Goal: Transaction & Acquisition: Purchase product/service

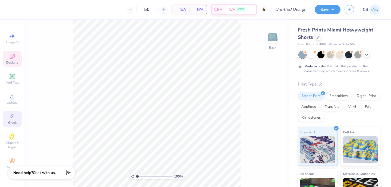
click at [16, 121] on span "Greek" at bounding box center [12, 123] width 8 height 4
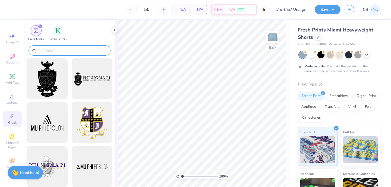
click at [53, 50] on input "text" at bounding box center [71, 50] width 69 height 5
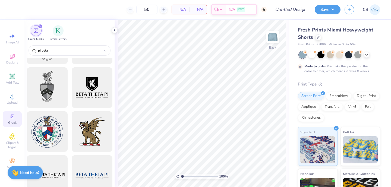
scroll to position [195, 0]
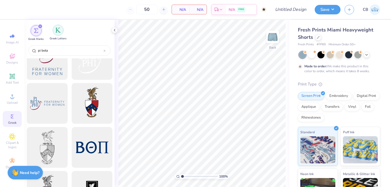
type input "pi beta"
click at [62, 33] on div "filter for Greek Letters" at bounding box center [58, 30] width 11 height 11
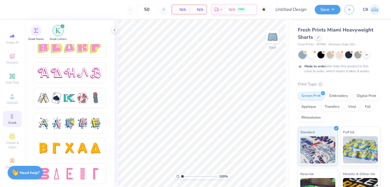
scroll to position [942, 0]
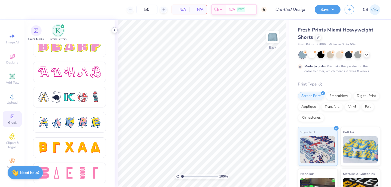
click at [113, 28] on icon at bounding box center [114, 30] width 4 height 4
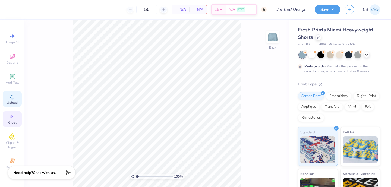
click at [7, 98] on div "Upload" at bounding box center [12, 99] width 19 height 16
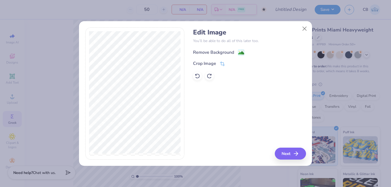
click at [238, 52] on rect at bounding box center [241, 52] width 6 height 6
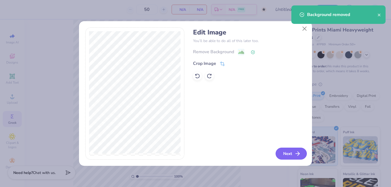
click at [290, 151] on button "Next" at bounding box center [291, 154] width 31 height 12
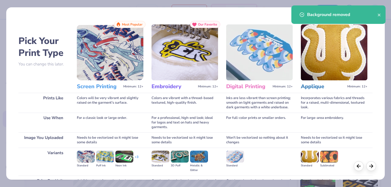
scroll to position [56, 0]
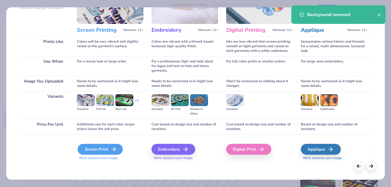
click at [90, 147] on div "Screen Print" at bounding box center [100, 149] width 45 height 11
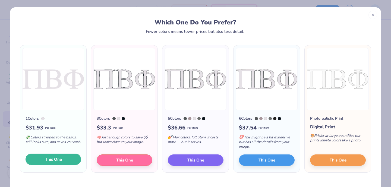
click at [64, 159] on button "This One" at bounding box center [54, 159] width 56 height 11
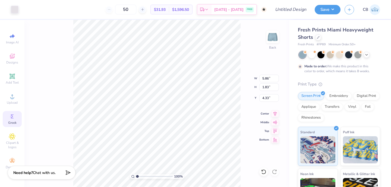
type input "7.90"
type input "2.29"
type input "0.72"
type input "9.02"
type input "2.69"
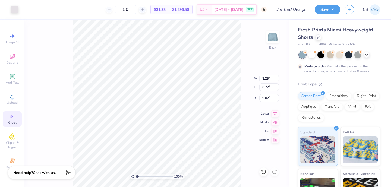
type input "0.84"
type input "8.89"
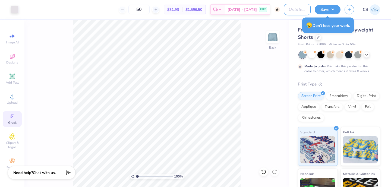
click at [284, 10] on input "Design Title" at bounding box center [297, 9] width 27 height 11
type input "Embroidered Shorts"
click at [293, 25] on div "Fresh Prints Miami Heavyweight Shorts Fresh Prints # FP89 Minimum Order: 50 + M…" at bounding box center [340, 135] width 102 height 230
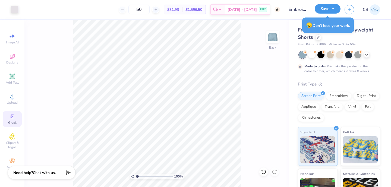
click at [328, 10] on button "Save" at bounding box center [328, 9] width 26 height 10
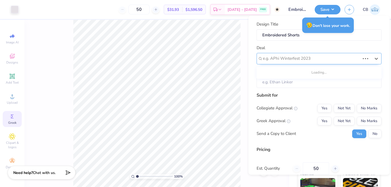
click at [295, 60] on div at bounding box center [311, 58] width 97 height 7
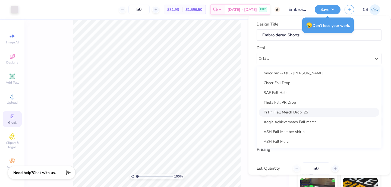
click at [311, 113] on div "Pi Phi Fall Merch Drop '25" at bounding box center [319, 112] width 121 height 9
type input "fall"
type input "[PERSON_NAME]!"
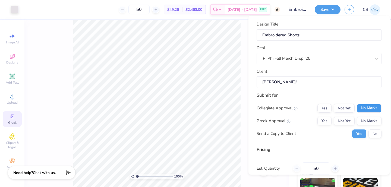
click at [366, 110] on button "No Marks" at bounding box center [369, 108] width 25 height 9
click at [348, 120] on button "Not Yet" at bounding box center [344, 120] width 21 height 9
click at [376, 134] on button "No" at bounding box center [374, 133] width 13 height 9
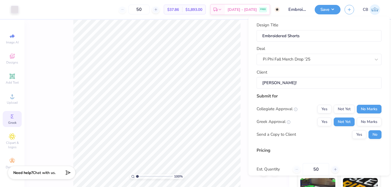
scroll to position [48, 0]
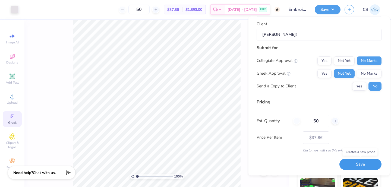
click at [351, 166] on button "Save" at bounding box center [360, 164] width 42 height 11
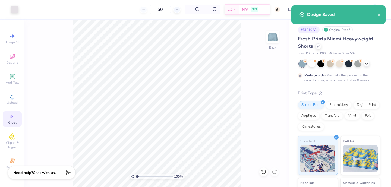
type input "$37.86"
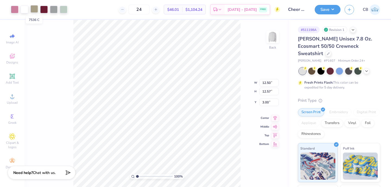
click at [35, 10] on div at bounding box center [34, 9] width 8 height 8
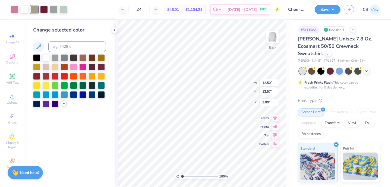
click at [63, 104] on icon at bounding box center [64, 103] width 4 height 4
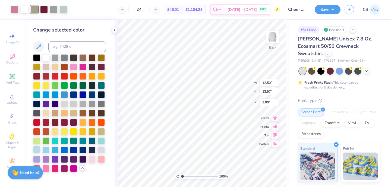
click at [38, 149] on div at bounding box center [36, 149] width 7 height 7
click at [56, 10] on div at bounding box center [54, 9] width 8 height 8
click at [63, 10] on div at bounding box center [64, 9] width 8 height 8
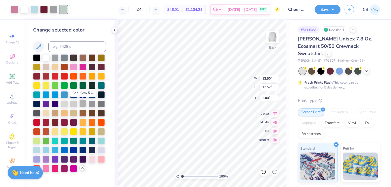
click at [82, 102] on div at bounding box center [82, 103] width 7 height 7
click at [12, 9] on div at bounding box center [15, 9] width 8 height 8
click at [55, 123] on div at bounding box center [55, 121] width 7 height 7
click at [74, 122] on div at bounding box center [73, 121] width 7 height 7
click at [263, 173] on icon at bounding box center [263, 171] width 5 height 5
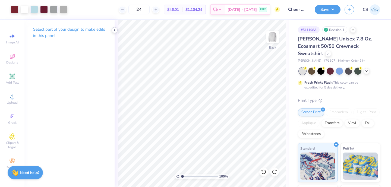
click at [115, 30] on polyline at bounding box center [114, 30] width 1 height 2
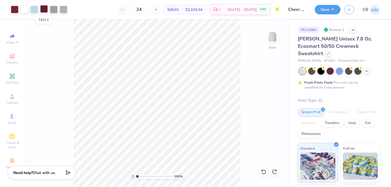
click at [45, 8] on div at bounding box center [44, 9] width 8 height 8
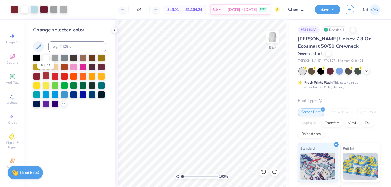
click at [46, 75] on div at bounding box center [45, 75] width 7 height 7
click at [263, 171] on icon at bounding box center [263, 171] width 5 height 5
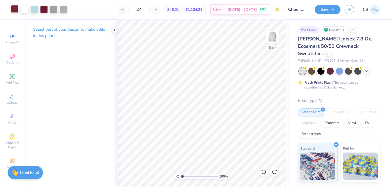
click at [13, 8] on div at bounding box center [15, 9] width 8 height 8
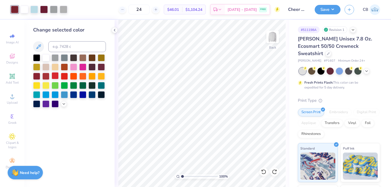
click at [57, 77] on div at bounding box center [55, 75] width 7 height 7
click at [47, 76] on div at bounding box center [45, 75] width 7 height 7
click at [47, 75] on div at bounding box center [45, 75] width 7 height 7
click at [63, 106] on div at bounding box center [64, 103] width 6 height 6
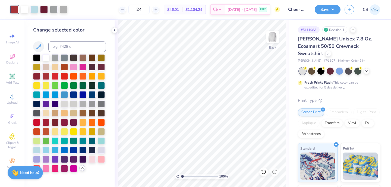
click at [37, 124] on div at bounding box center [36, 122] width 7 height 7
click at [46, 122] on div at bounding box center [45, 121] width 7 height 7
click at [55, 121] on div at bounding box center [55, 121] width 7 height 7
click at [64, 121] on div at bounding box center [64, 121] width 7 height 7
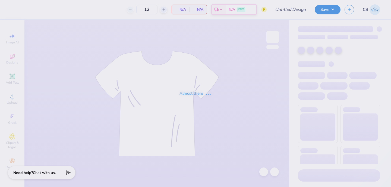
type input "Cheer Crewnecks"
type input "24"
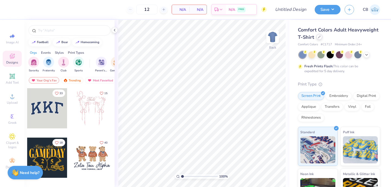
click at [318, 40] on div at bounding box center [319, 37] width 6 height 6
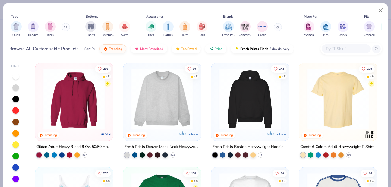
click at [329, 49] on input "text" at bounding box center [346, 49] width 42 height 6
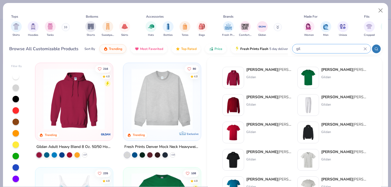
type input "gil"
click at [312, 78] on img at bounding box center [308, 77] width 17 height 17
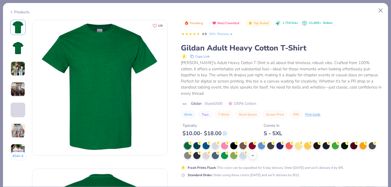
click at [253, 155] on polyline at bounding box center [253, 155] width 2 height 1
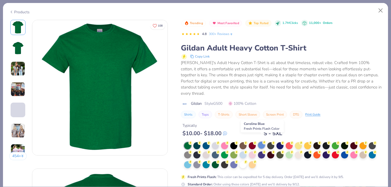
click at [261, 142] on div at bounding box center [261, 145] width 7 height 7
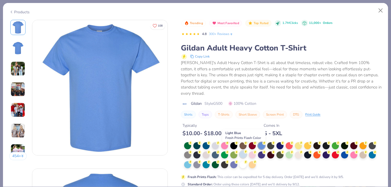
click at [242, 151] on div at bounding box center [242, 154] width 7 height 7
